Goal: Information Seeking & Learning: Find specific fact

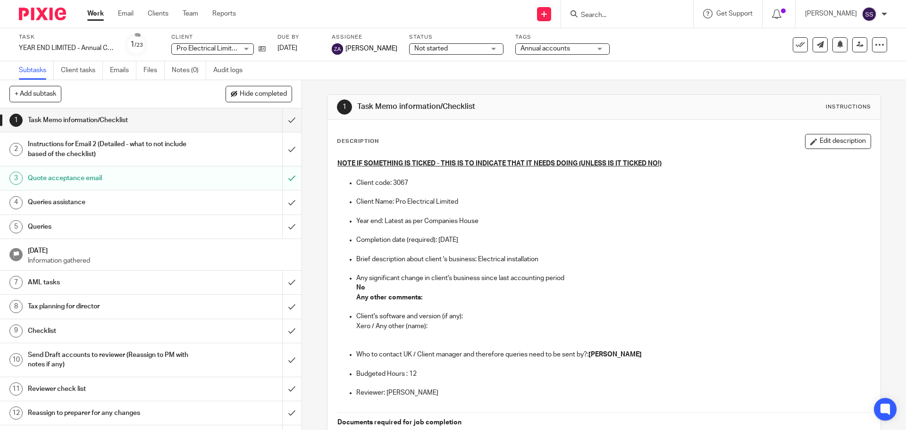
click at [617, 18] on input "Search" at bounding box center [622, 15] width 85 height 8
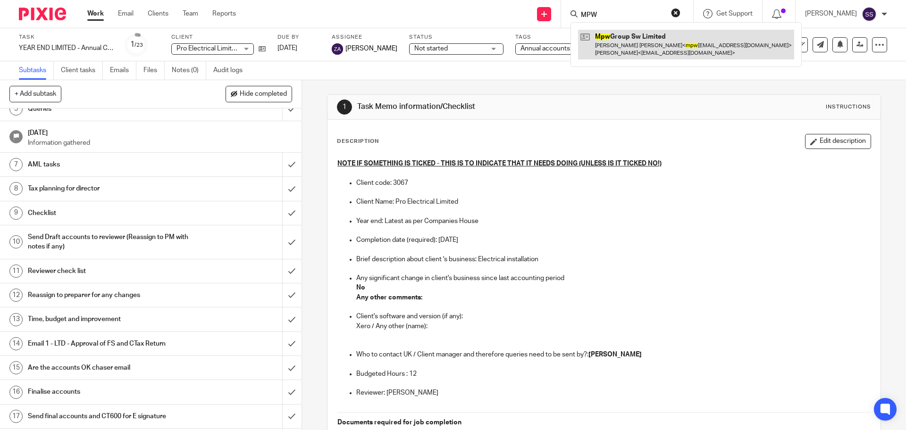
type input "MPW"
click at [653, 41] on link at bounding box center [686, 44] width 216 height 29
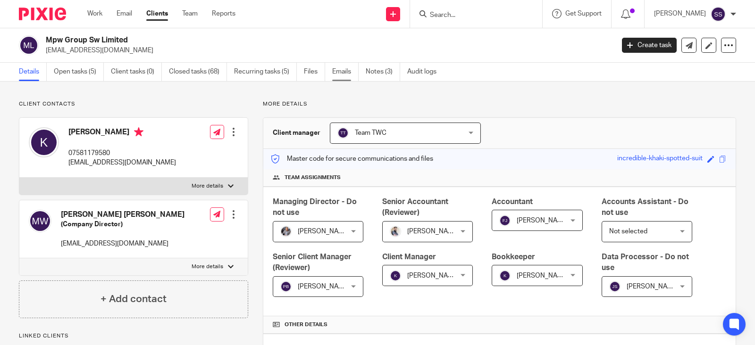
click at [345, 70] on link "Emails" at bounding box center [345, 72] width 26 height 18
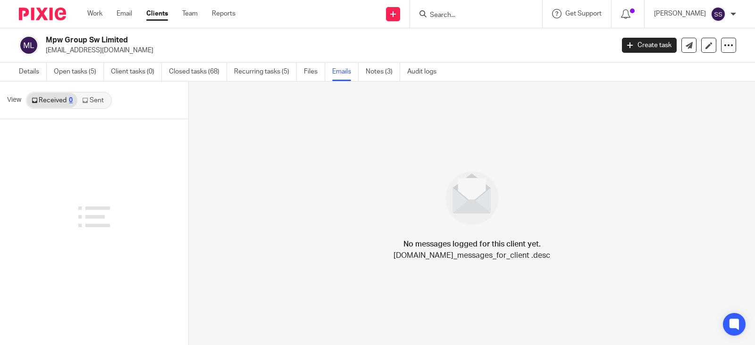
click at [60, 98] on link "Received 0" at bounding box center [52, 100] width 50 height 15
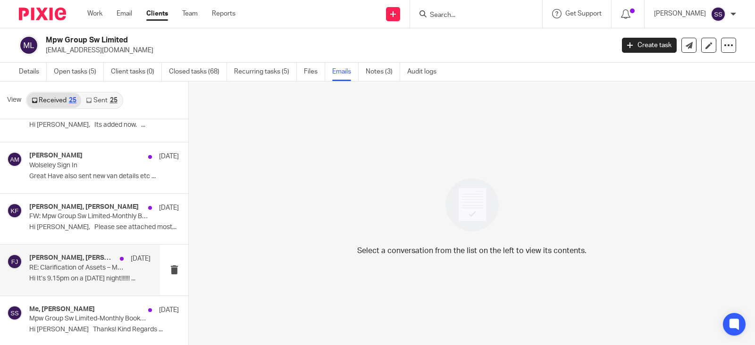
scroll to position [177, 0]
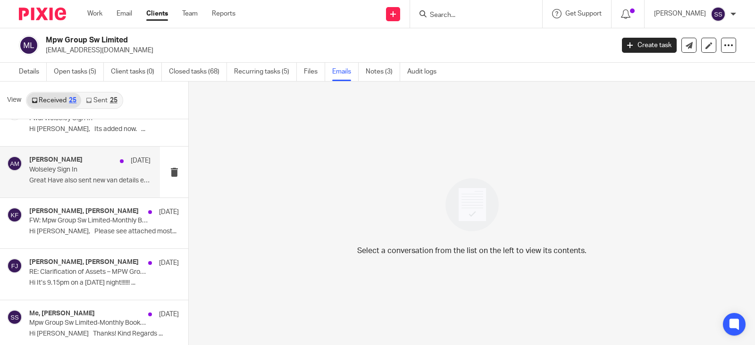
click at [66, 171] on p "Wolseley Sign In" at bounding box center [77, 170] width 97 height 8
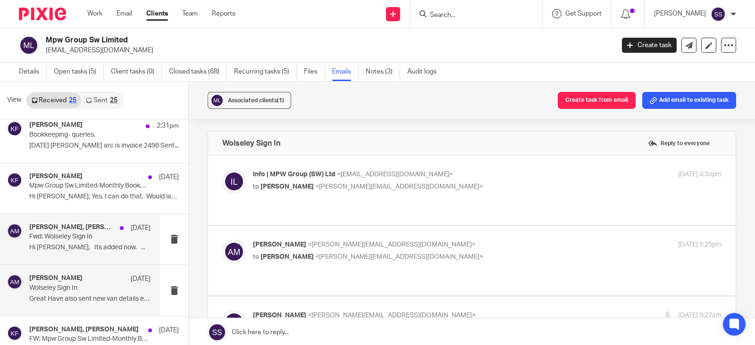
scroll to position [0, 0]
click at [76, 233] on p "Fwd: Wolseley Sign In" at bounding box center [77, 237] width 97 height 8
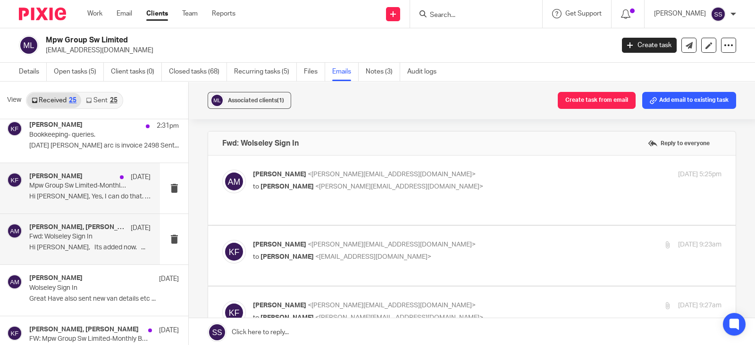
click at [68, 193] on p "Hi [PERSON_NAME], Yes, I can do that. Would late..." at bounding box center [89, 197] width 121 height 8
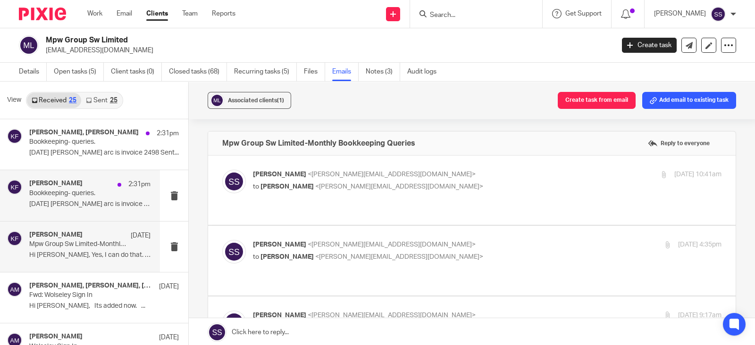
click at [84, 188] on div "[PERSON_NAME] 2:31pm" at bounding box center [89, 184] width 121 height 9
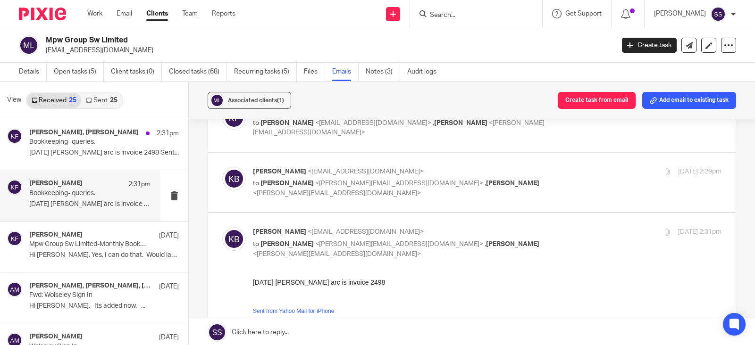
scroll to position [63, 0]
click at [421, 208] on label at bounding box center [472, 184] width 528 height 60
click at [222, 168] on input "checkbox" at bounding box center [222, 168] width 0 height 0
checkbox input "true"
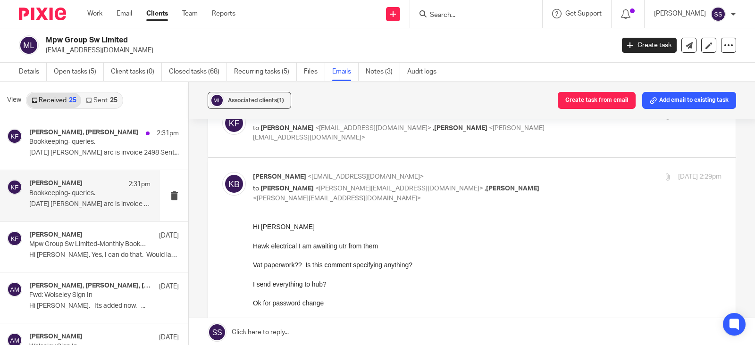
scroll to position [118, 0]
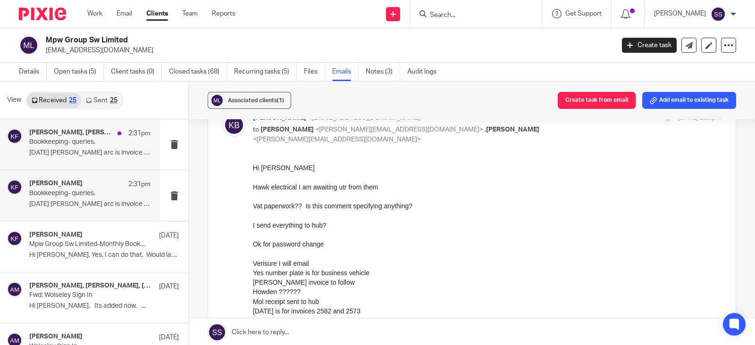
click at [117, 148] on div "[PERSON_NAME], [PERSON_NAME] 2:31pm Bookkeeping- queries. [DATE] [PERSON_NAME] …" at bounding box center [89, 145] width 121 height 32
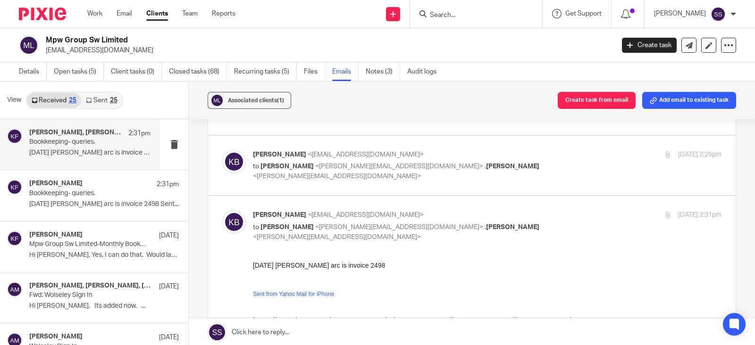
scroll to position [63, 0]
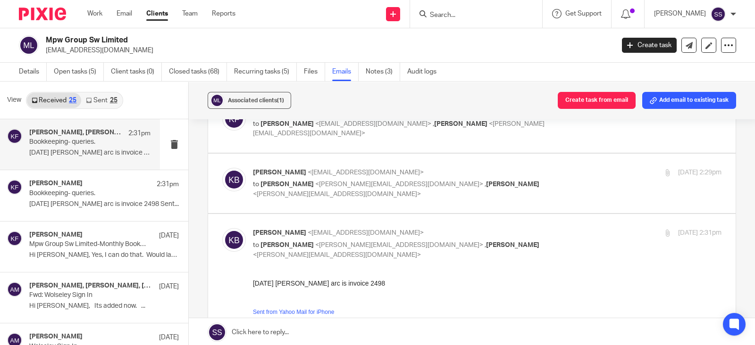
click at [428, 206] on label at bounding box center [472, 184] width 528 height 60
click at [222, 168] on input "checkbox" at bounding box center [222, 168] width 0 height 0
checkbox input "true"
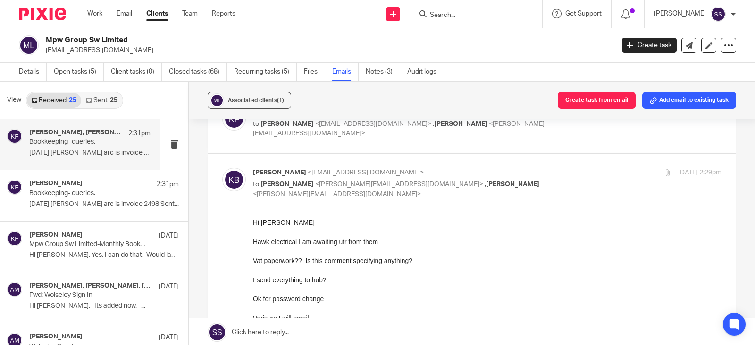
scroll to position [4, 0]
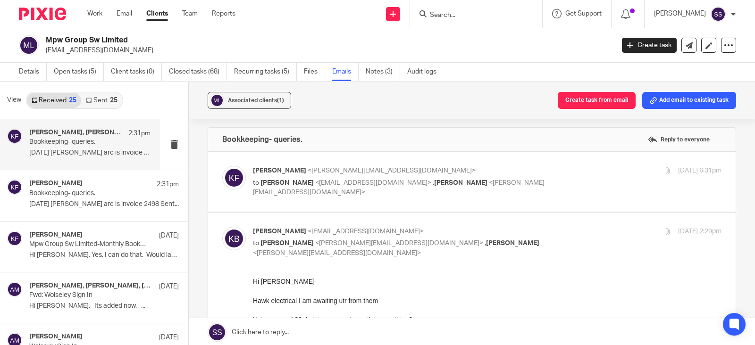
click at [428, 206] on label at bounding box center [472, 182] width 528 height 60
click at [222, 166] on input "checkbox" at bounding box center [222, 166] width 0 height 0
checkbox input "true"
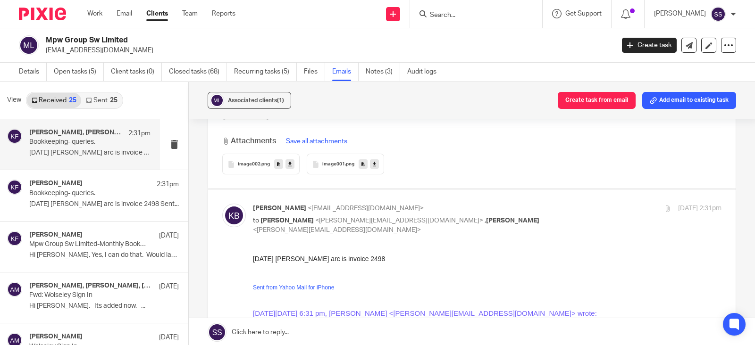
scroll to position [845, 0]
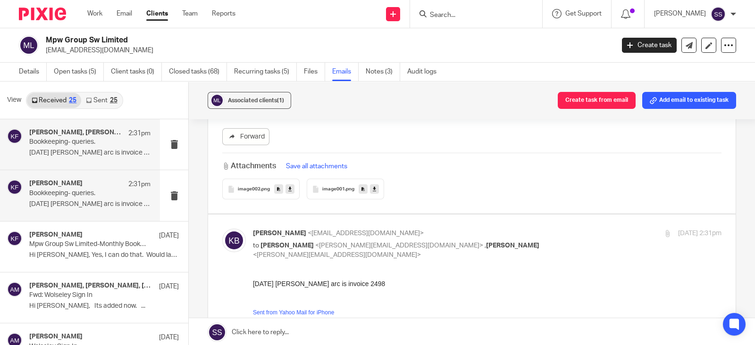
click at [88, 201] on p "[DATE] [PERSON_NAME] arc is invoice 2498 Sent..." at bounding box center [89, 205] width 121 height 8
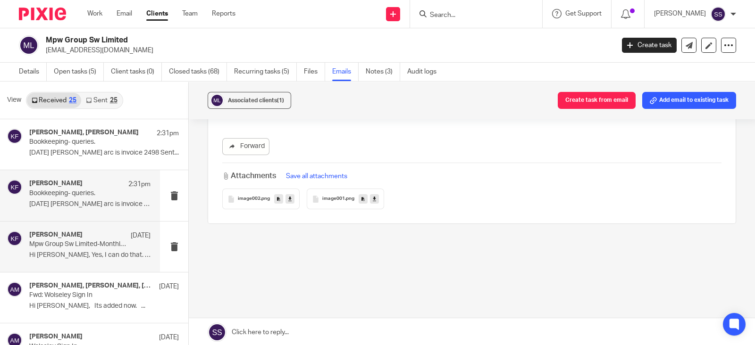
scroll to position [0, 0]
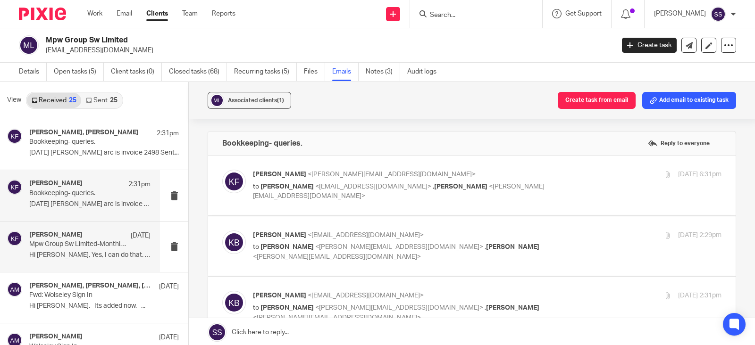
click at [90, 255] on p "Hi [PERSON_NAME], Yes, I can do that. Would late..." at bounding box center [89, 256] width 121 height 8
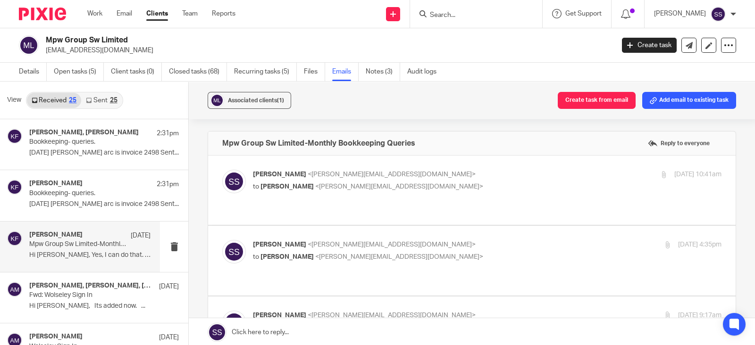
scroll to position [59, 0]
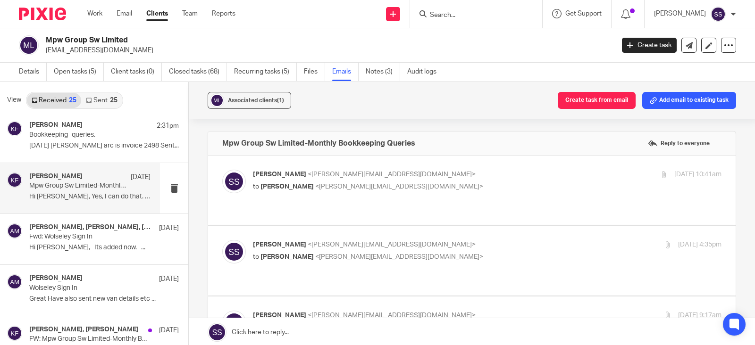
click at [67, 191] on div "[PERSON_NAME] [DATE] Mpw Group Sw Limited-Monthly Bookkeeping Queries Hi [PERSO…" at bounding box center [89, 189] width 121 height 32
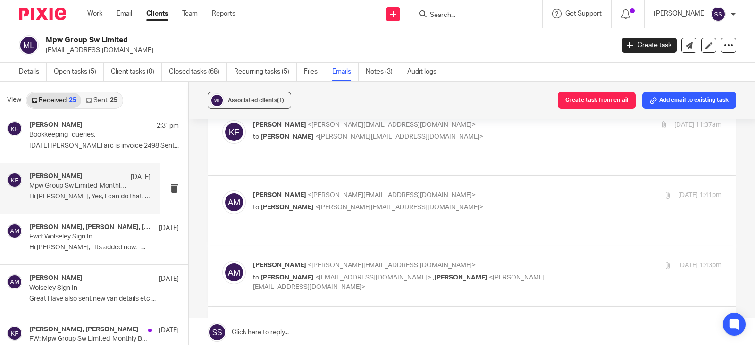
scroll to position [513, 0]
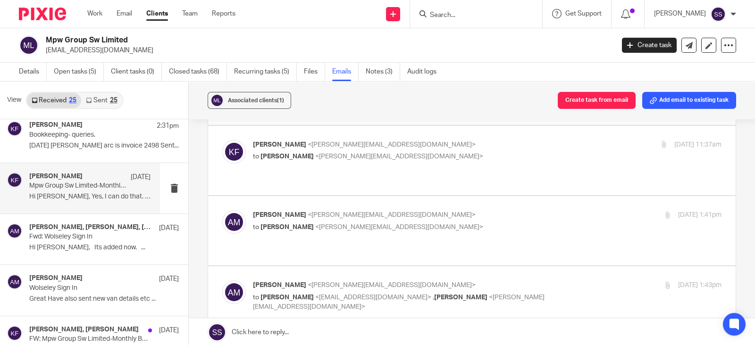
click at [458, 342] on p "[PERSON_NAME] <[PERSON_NAME][EMAIL_ADDRESS][DOMAIN_NAME]>" at bounding box center [409, 347] width 312 height 10
checkbox input "true"
click at [460, 267] on label at bounding box center [472, 297] width 528 height 60
click at [222, 280] on input "checkbox" at bounding box center [222, 280] width 0 height 0
checkbox input "true"
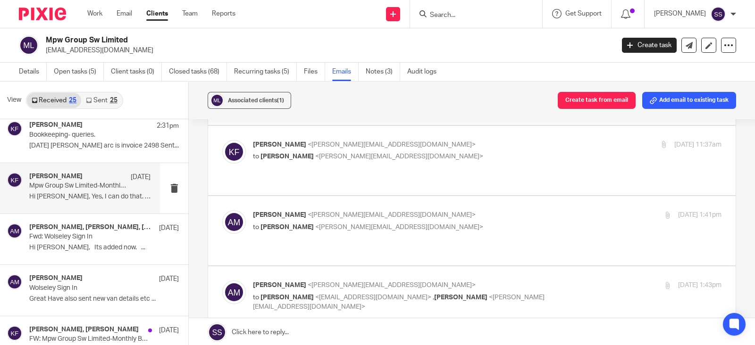
scroll to position [0, 0]
click at [446, 210] on div "[PERSON_NAME] <[PERSON_NAME][EMAIL_ADDRESS][DOMAIN_NAME]> to [PERSON_NAME] <[PE…" at bounding box center [471, 230] width 499 height 41
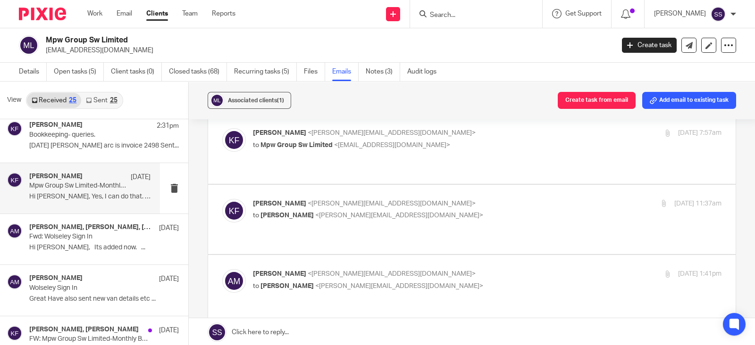
scroll to position [572, 0]
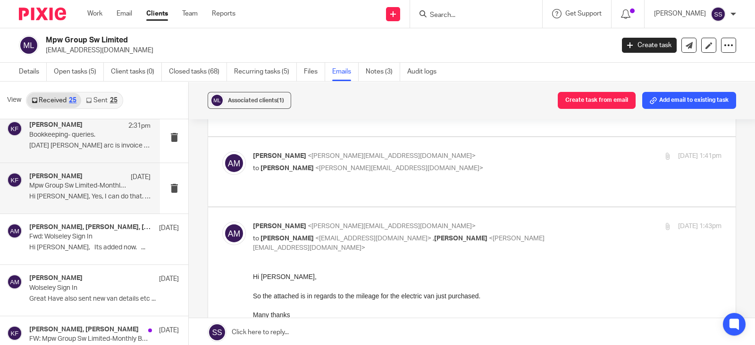
click at [77, 142] on p "[DATE] [PERSON_NAME] arc is invoice 2498 Sent..." at bounding box center [89, 146] width 121 height 8
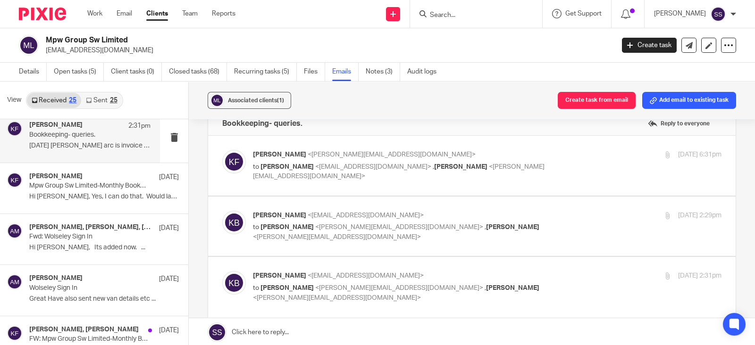
scroll to position [0, 0]
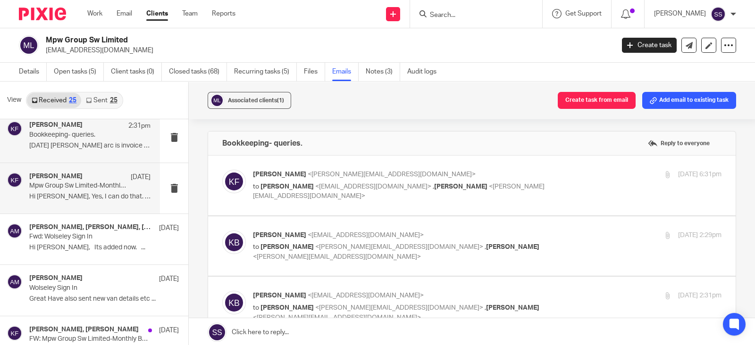
click at [93, 195] on p "Hi [PERSON_NAME], Yes, I can do that. Would late..." at bounding box center [89, 197] width 121 height 8
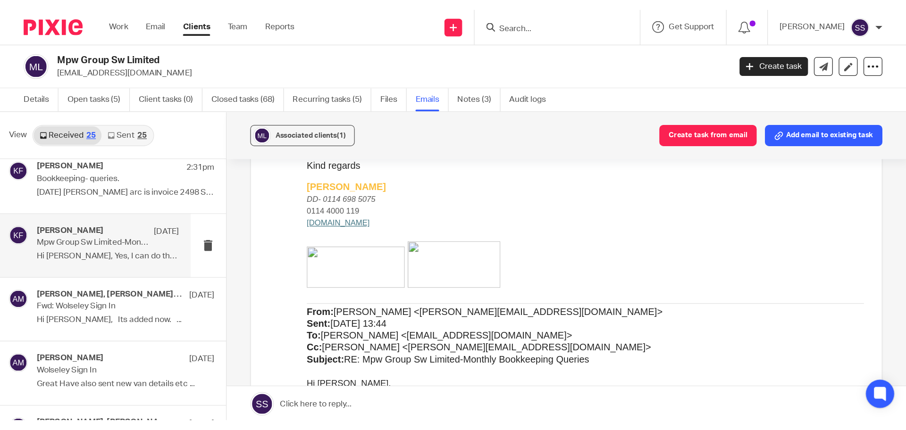
scroll to position [985, 0]
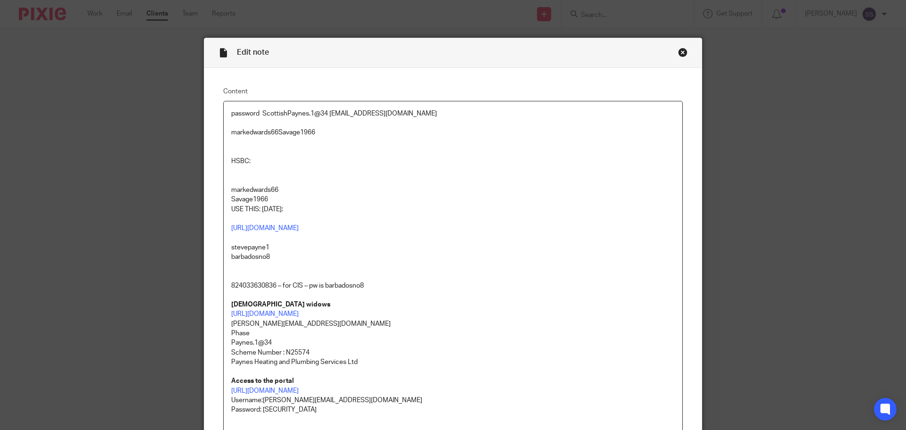
scroll to position [118, 0]
